Goal: Task Accomplishment & Management: Manage account settings

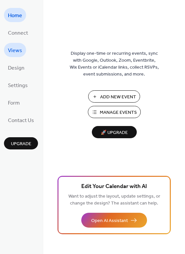
click at [17, 50] on span "Views" at bounding box center [15, 51] width 14 height 10
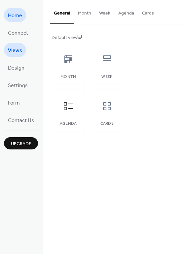
click at [17, 19] on span "Home" at bounding box center [15, 16] width 14 height 10
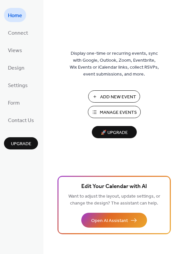
click at [128, 111] on span "Manage Events" at bounding box center [118, 112] width 37 height 7
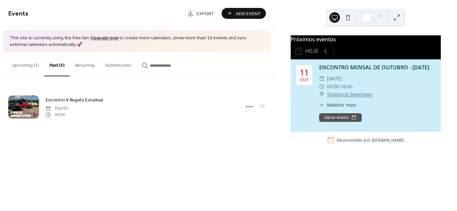
click at [267, 106] on div "Encontro V Regata Estadual Sunday, October 5, 2025 09:00" at bounding box center [137, 107] width 274 height 60
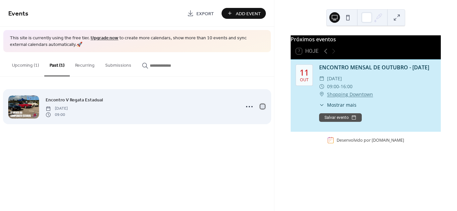
click at [264, 107] on div at bounding box center [262, 106] width 5 height 5
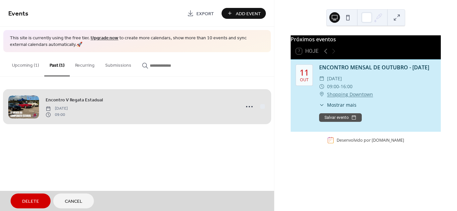
click at [27, 203] on span "Delete" at bounding box center [30, 201] width 17 height 7
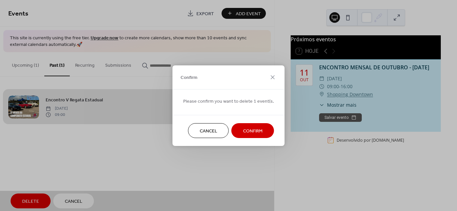
click at [246, 132] on span "Confirm" at bounding box center [252, 131] width 19 height 7
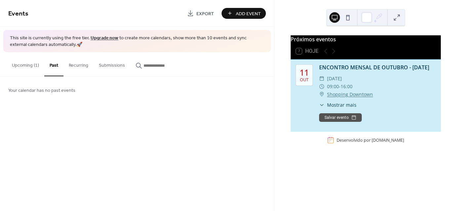
click at [15, 67] on button "Upcoming (1)" at bounding box center [26, 63] width 38 height 23
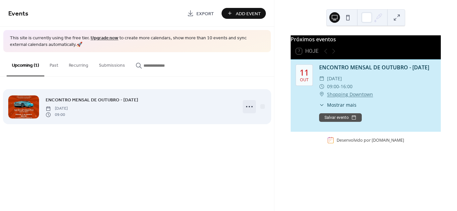
click at [249, 106] on icon at bounding box center [249, 106] width 11 height 11
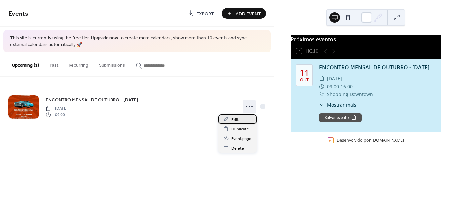
click at [247, 121] on div "Edit" at bounding box center [237, 119] width 38 height 10
